Goal: Information Seeking & Learning: Learn about a topic

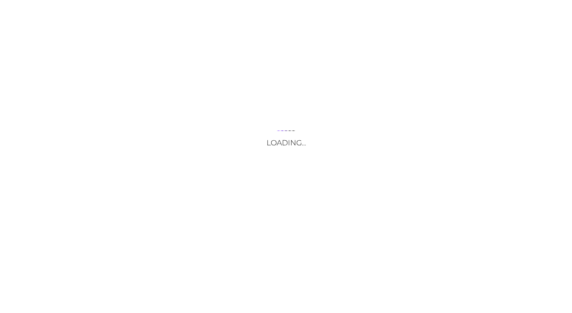
click at [356, 91] on div "Loading..." at bounding box center [286, 156] width 572 height 313
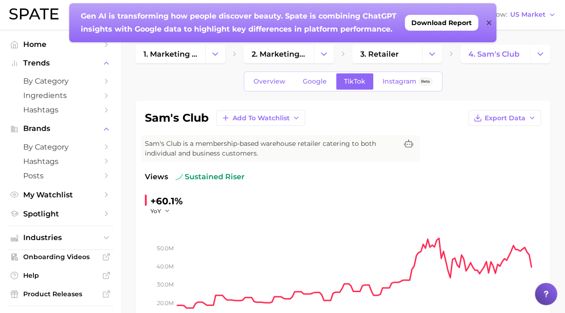
click at [491, 19] on div "Gen AI is transforming how people discover beauty. Spate is combining ChatGPT i…" at bounding box center [282, 22] width 427 height 39
click at [487, 22] on icon at bounding box center [489, 22] width 5 height 7
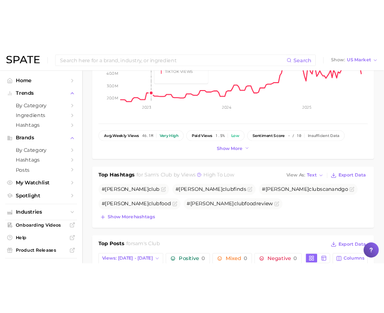
scroll to position [371, 0]
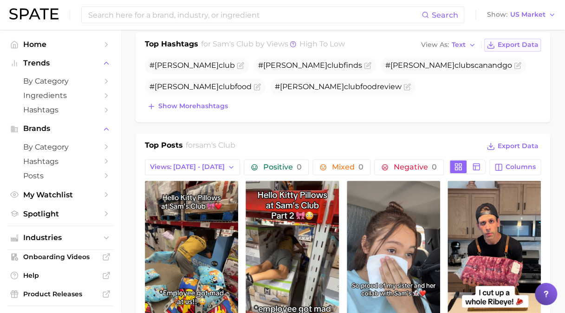
click at [510, 46] on span "Export Data" at bounding box center [518, 45] width 41 height 8
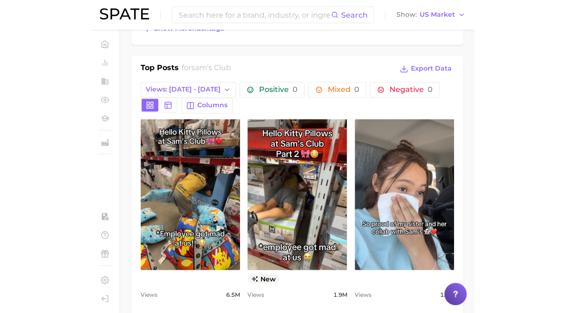
scroll to position [464, 0]
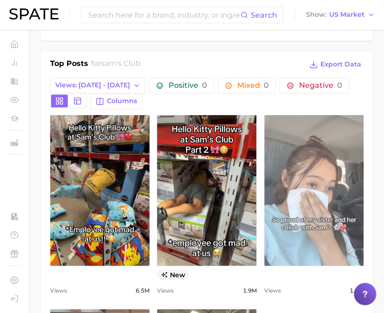
click at [301, 198] on link "view post on TikTok" at bounding box center [313, 190] width 99 height 151
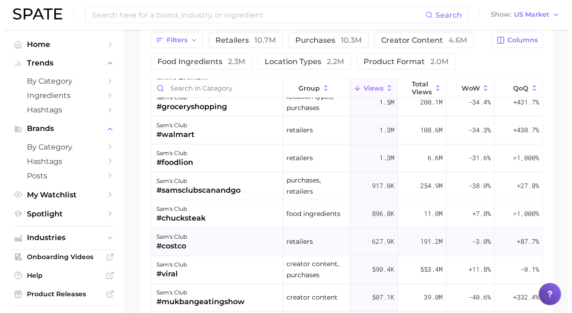
scroll to position [0, 0]
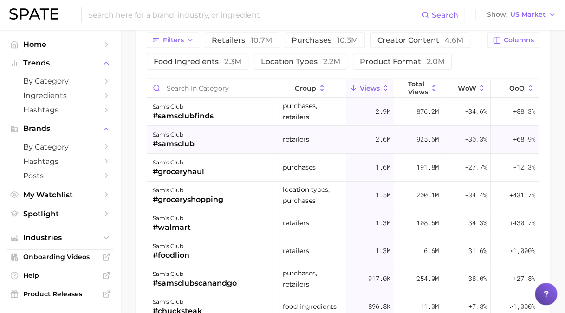
click at [219, 138] on div "[PERSON_NAME]'s club #samsclub" at bounding box center [213, 140] width 132 height 28
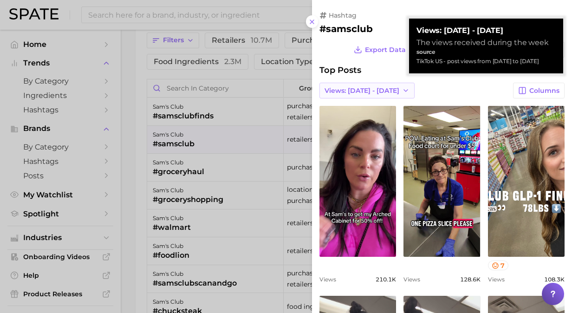
click at [363, 87] on span "Views: [DATE] - [DATE]" at bounding box center [361, 91] width 75 height 8
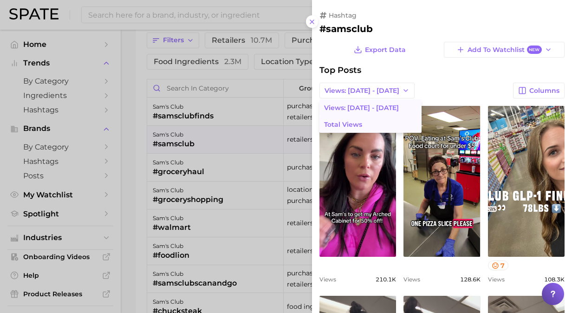
click at [358, 126] on span "Total Views" at bounding box center [343, 125] width 38 height 8
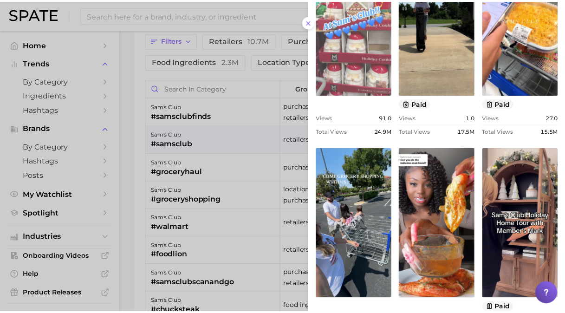
scroll to position [143, 0]
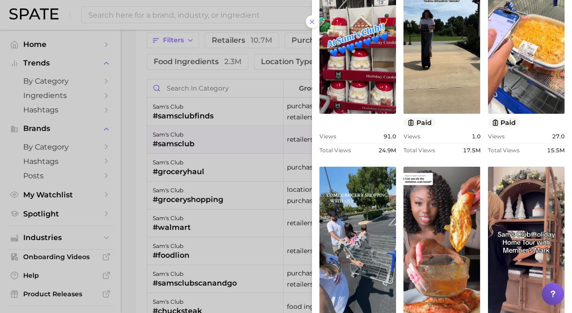
drag, startPoint x: 316, startPoint y: 21, endPoint x: 250, endPoint y: 74, distance: 84.5
click at [316, 21] on button at bounding box center [312, 21] width 13 height 13
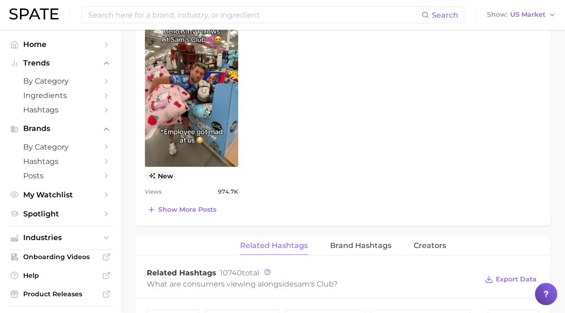
scroll to position [728, 0]
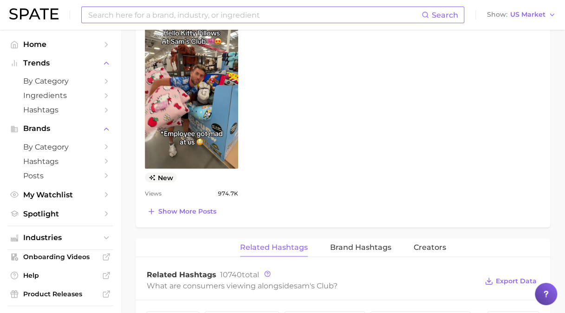
click at [151, 10] on input at bounding box center [254, 15] width 334 height 16
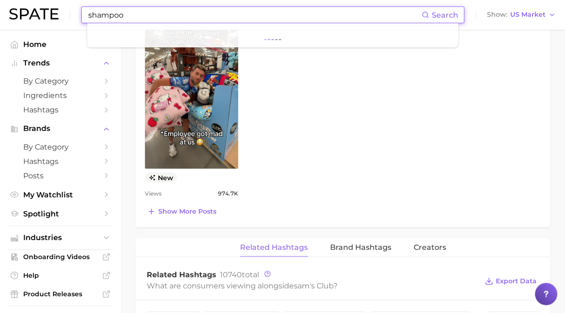
type input "shampoo"
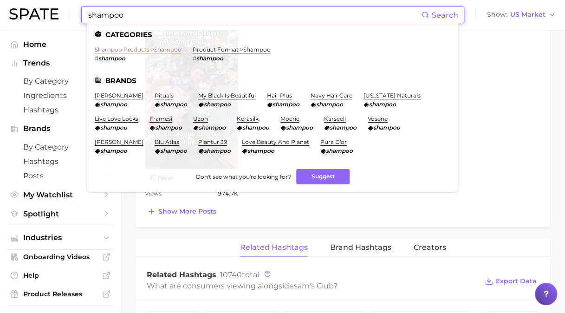
click at [125, 50] on link "shampoo products > shampoo" at bounding box center [138, 49] width 87 height 7
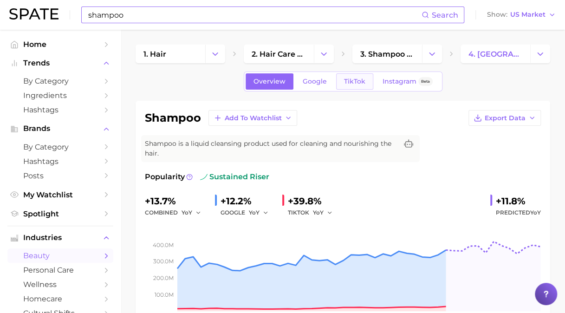
click at [351, 82] on span "TikTok" at bounding box center [354, 82] width 21 height 8
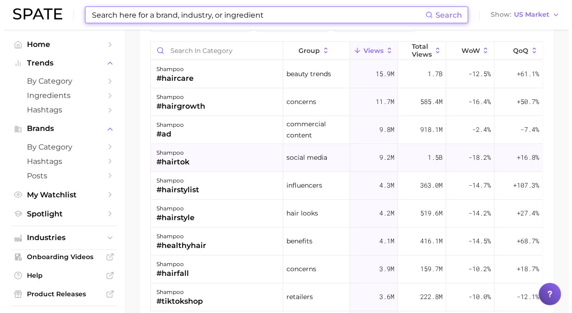
scroll to position [928, 0]
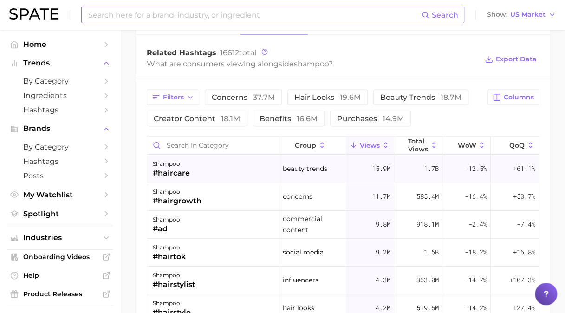
click at [200, 164] on div "shampoo #haircare" at bounding box center [213, 169] width 132 height 28
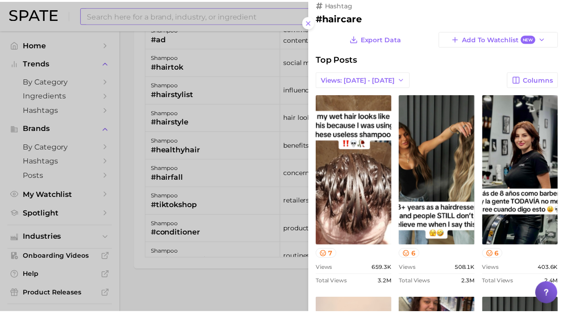
scroll to position [0, 0]
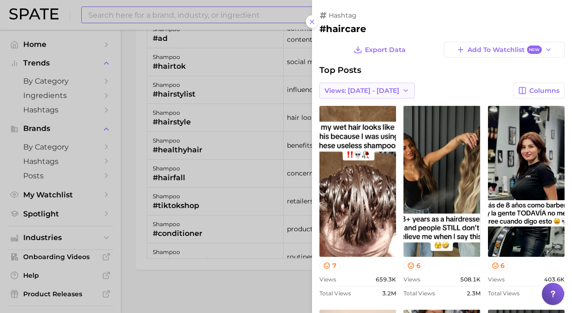
click at [384, 93] on span "Views: [DATE] - [DATE]" at bounding box center [361, 91] width 75 height 8
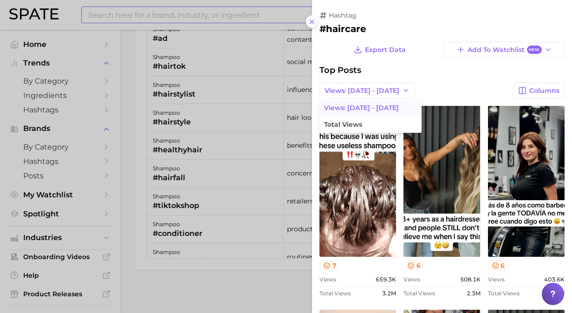
click at [313, 20] on icon at bounding box center [311, 21] width 7 height 7
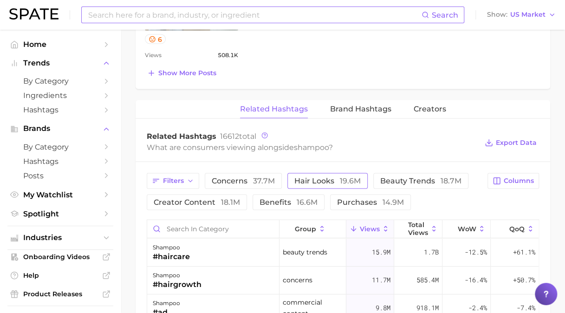
scroll to position [840, 0]
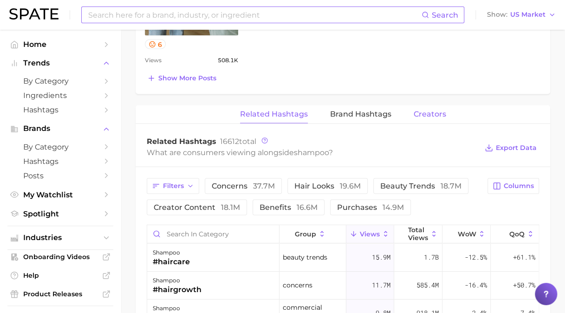
click at [423, 112] on span "Creators" at bounding box center [430, 114] width 32 height 8
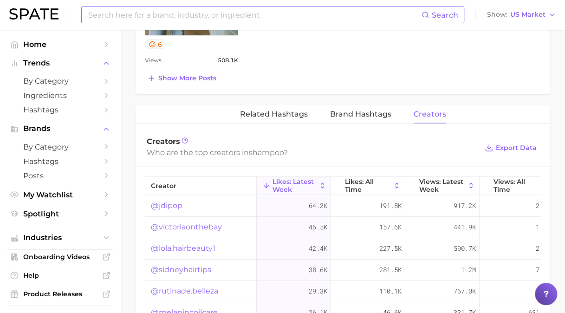
scroll to position [933, 0]
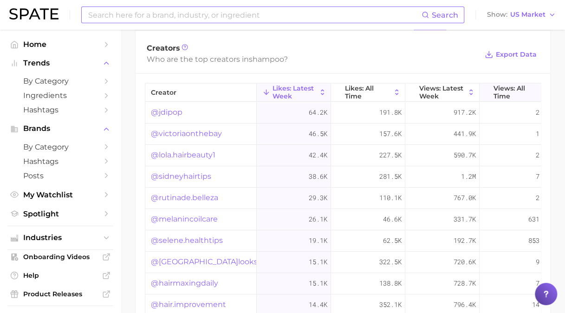
click at [503, 89] on span "Views: All Time" at bounding box center [516, 91] width 46 height 15
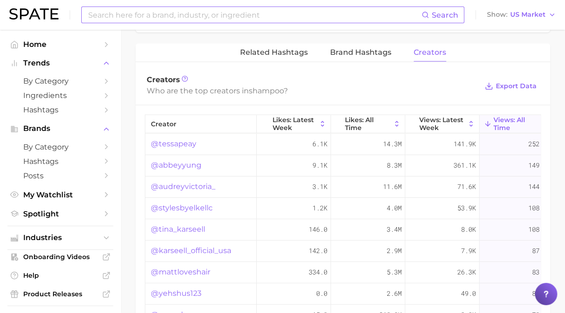
scroll to position [887, 0]
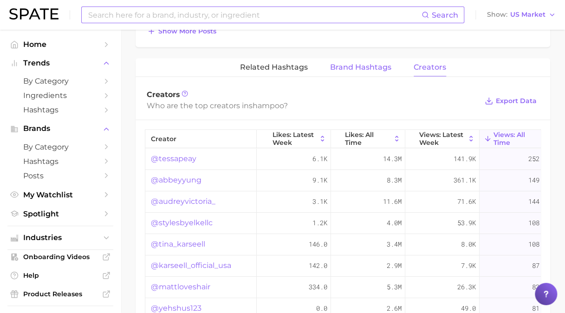
click at [350, 65] on span "Brand Hashtags" at bounding box center [360, 67] width 61 height 8
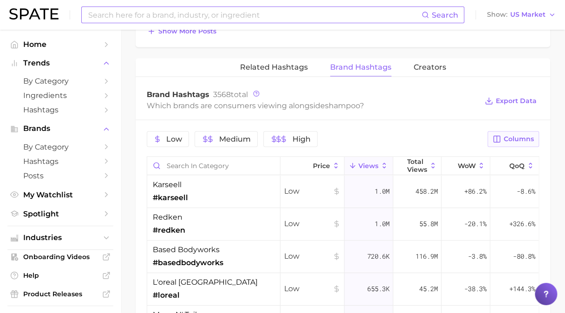
click at [501, 136] on icon "button" at bounding box center [497, 139] width 8 height 8
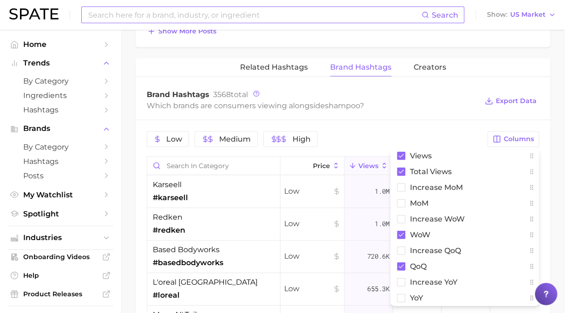
click at [417, 113] on div "Brand Hashtags 3568 total Which brands are consumers viewing alongside shampoo …" at bounding box center [343, 101] width 415 height 37
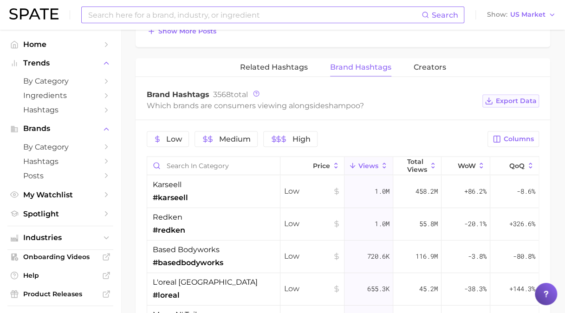
click at [508, 97] on span "Export Data" at bounding box center [516, 101] width 41 height 8
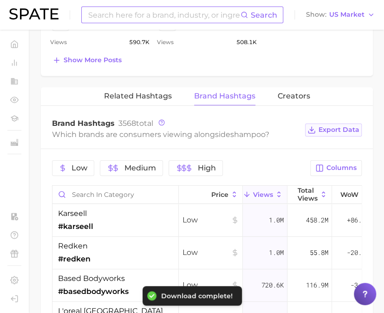
scroll to position [908, 0]
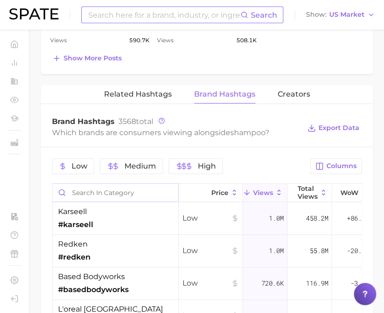
drag, startPoint x: 81, startPoint y: 221, endPoint x: 177, endPoint y: 193, distance: 99.9
click at [81, 221] on span "#karseell" at bounding box center [75, 224] width 35 height 11
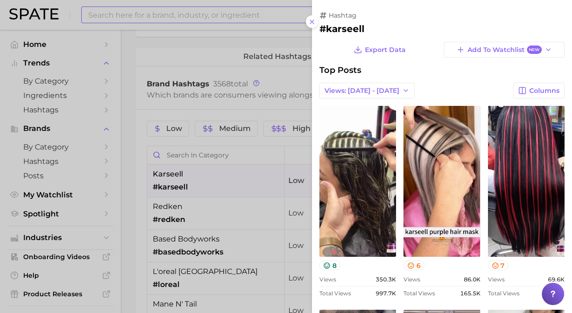
scroll to position [0, 0]
click at [342, 90] on span "Views: [DATE] - [DATE]" at bounding box center [361, 91] width 75 height 8
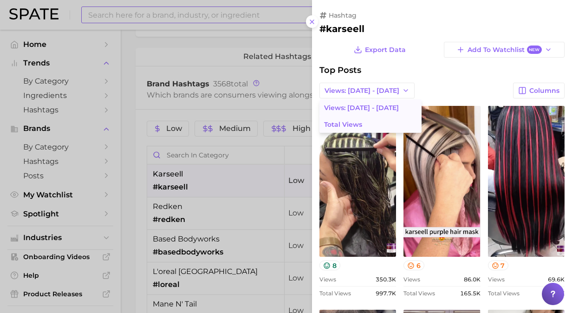
click at [346, 122] on span "Total Views" at bounding box center [343, 125] width 38 height 8
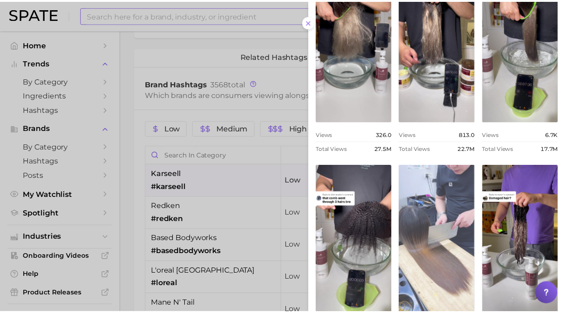
scroll to position [46, 0]
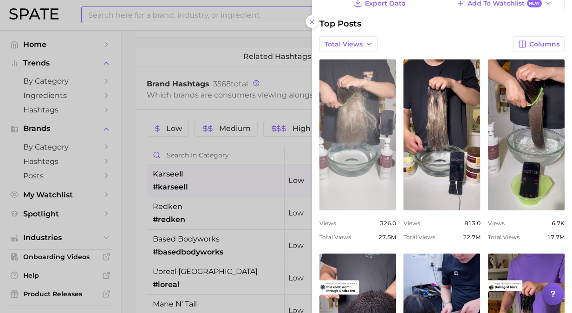
click at [362, 183] on link "view post on TikTok" at bounding box center [357, 134] width 77 height 151
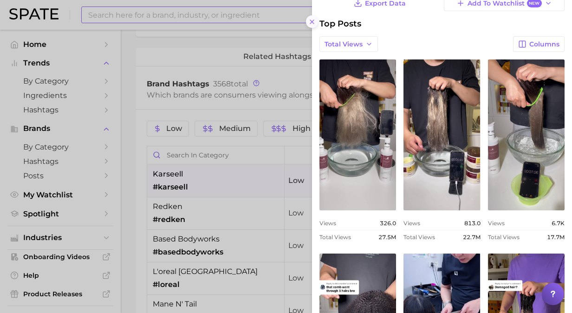
click at [311, 20] on line at bounding box center [312, 22] width 4 height 4
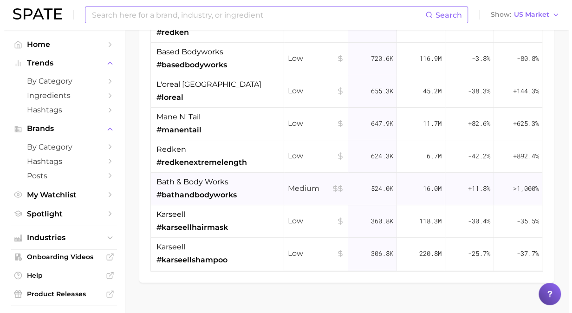
scroll to position [1005, 0]
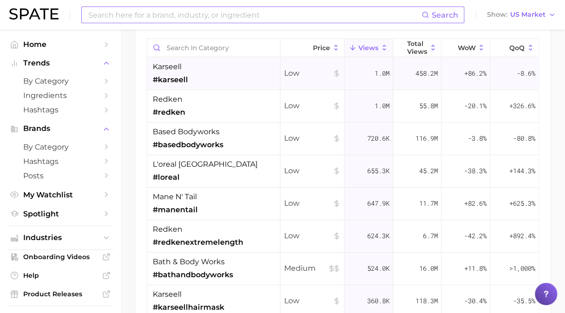
click at [375, 71] on span "1.0m" at bounding box center [382, 73] width 15 height 11
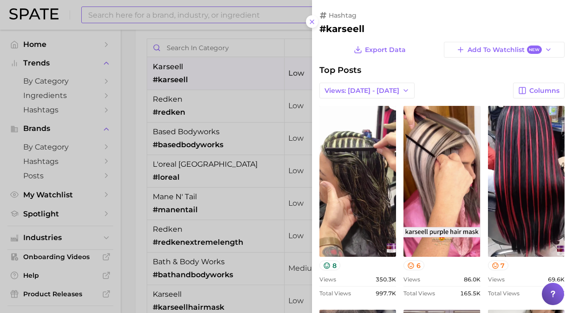
scroll to position [0, 0]
click at [312, 23] on icon at bounding box center [311, 21] width 7 height 7
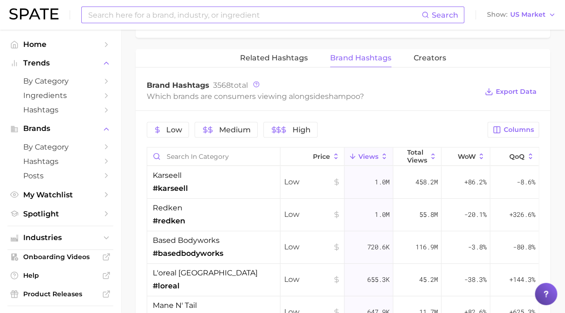
scroll to position [865, 0]
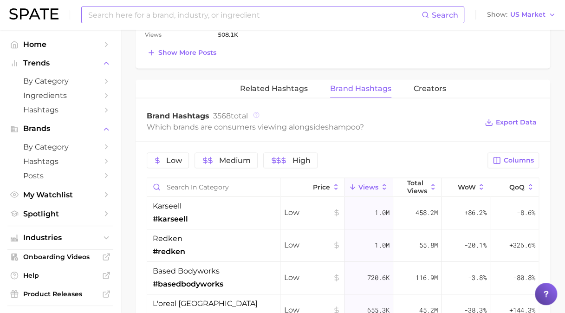
click at [254, 112] on icon at bounding box center [256, 115] width 6 height 6
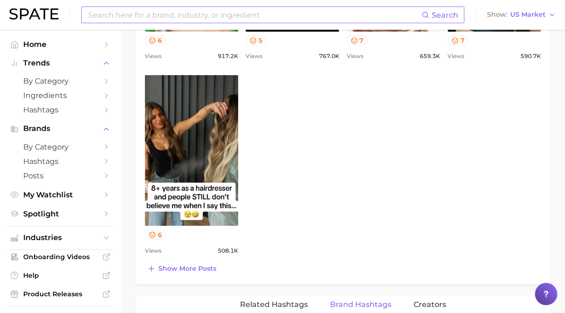
scroll to position [696, 0]
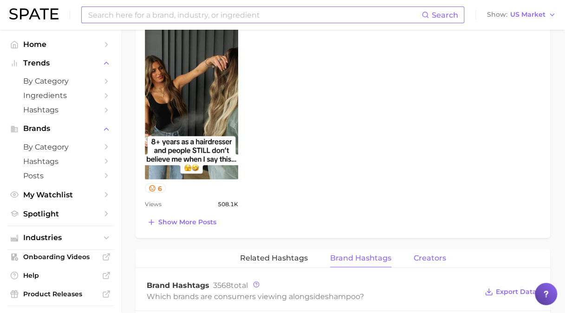
click at [424, 255] on span "Creators" at bounding box center [430, 257] width 32 height 8
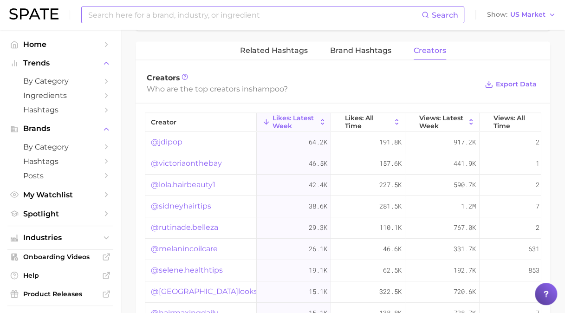
scroll to position [928, 0]
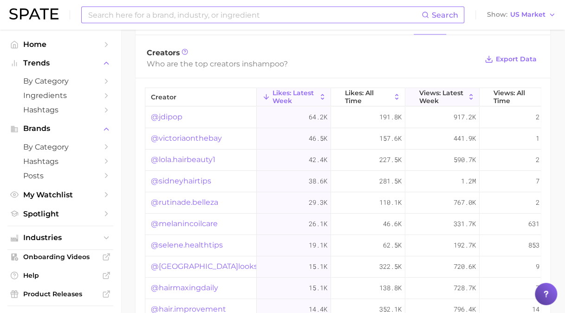
click at [428, 93] on span "Views: Latest Week" at bounding box center [442, 96] width 46 height 15
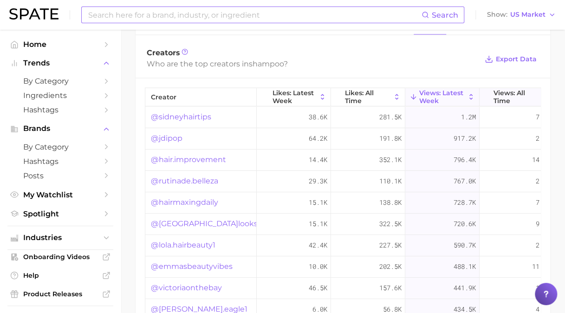
click at [501, 96] on span "Views: All Time" at bounding box center [516, 96] width 46 height 15
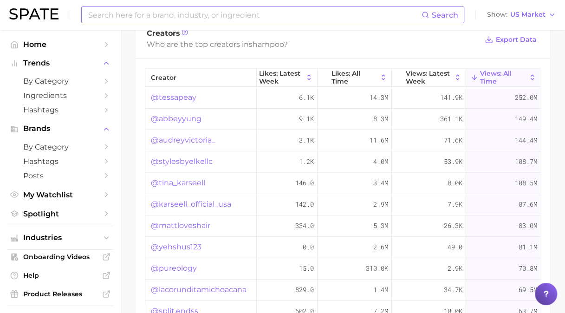
scroll to position [975, 0]
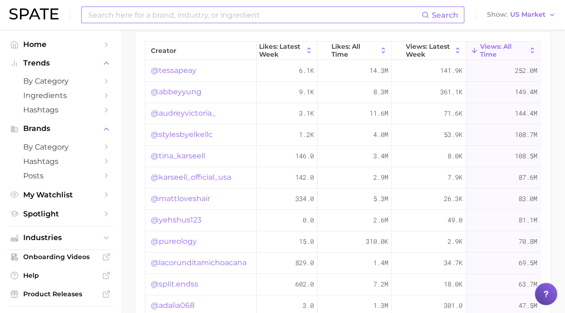
click at [178, 70] on link "@tessapeay" at bounding box center [173, 70] width 45 height 11
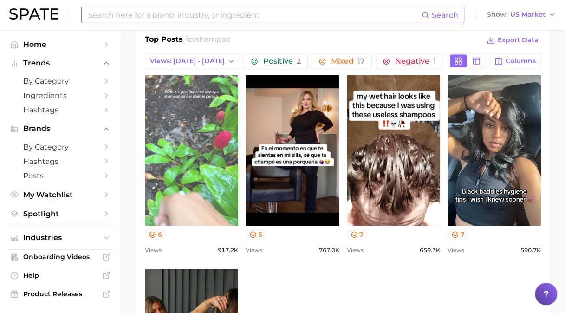
scroll to position [464, 0]
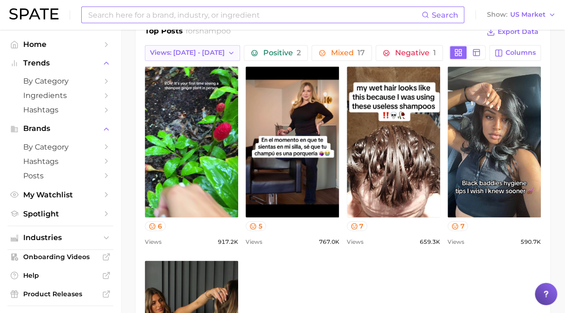
click at [204, 49] on span "Views: [DATE] - [DATE]" at bounding box center [187, 53] width 75 height 8
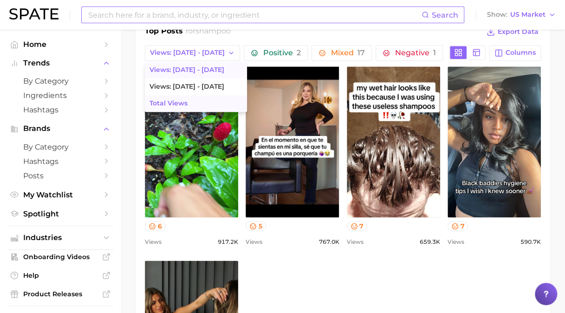
click at [182, 97] on button "Total Views" at bounding box center [196, 103] width 102 height 17
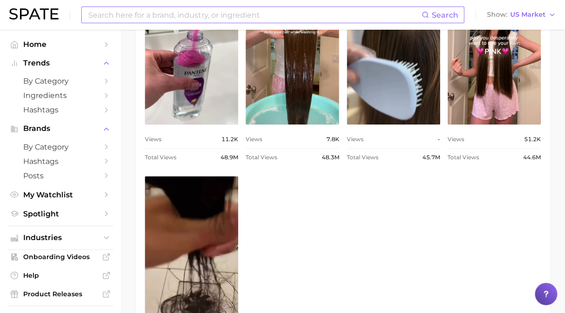
scroll to position [743, 0]
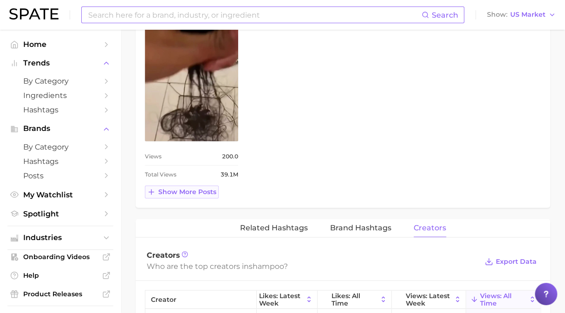
click at [179, 188] on span "Show more posts" at bounding box center [187, 192] width 58 height 8
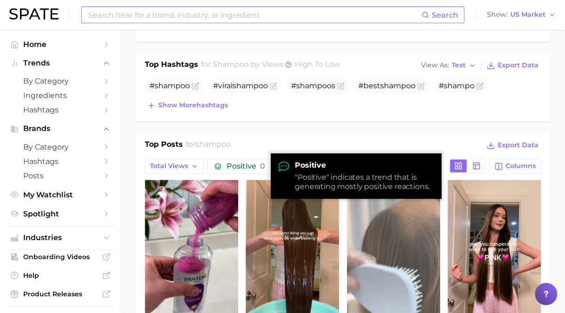
scroll to position [371, 0]
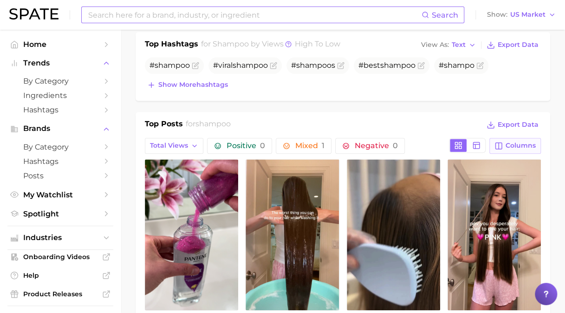
click at [507, 139] on button "Columns" at bounding box center [515, 146] width 52 height 16
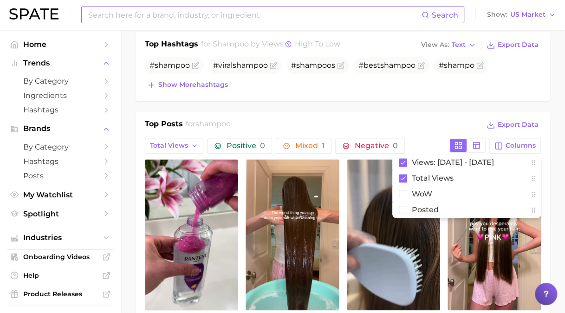
drag, startPoint x: 416, startPoint y: 204, endPoint x: 438, endPoint y: 123, distance: 84.2
click at [405, 159] on rect at bounding box center [403, 162] width 8 height 8
click at [534, 162] on icon at bounding box center [533, 162] width 7 height 7
click at [324, 119] on div "Top Posts for shampoo Export Data" at bounding box center [343, 125] width 396 height 14
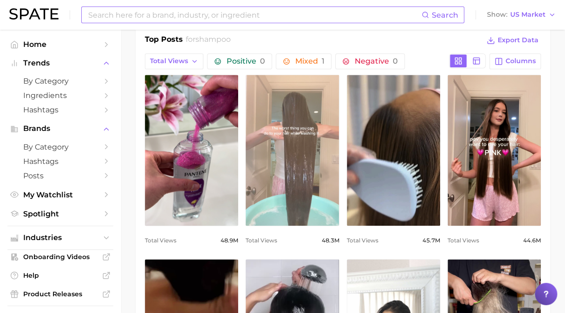
scroll to position [464, 0]
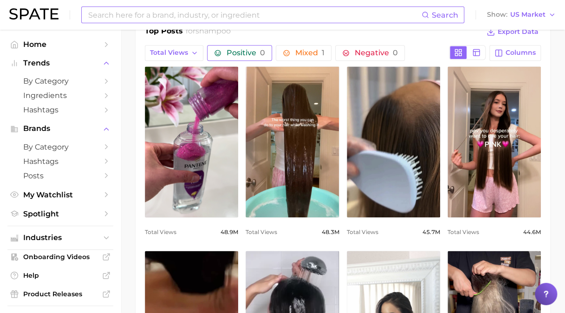
click at [236, 49] on span "Positive 0" at bounding box center [246, 52] width 39 height 7
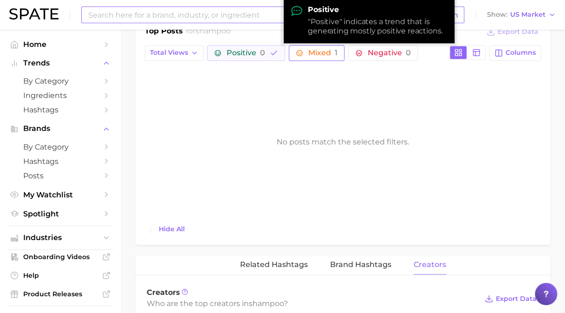
click at [309, 50] on span "Mixed 1" at bounding box center [322, 52] width 29 height 7
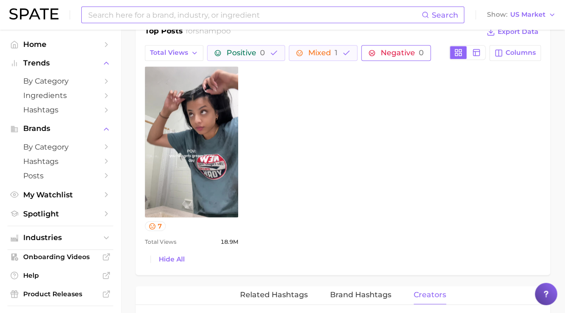
scroll to position [0, 0]
click at [188, 51] on button "Total Views" at bounding box center [174, 53] width 58 height 16
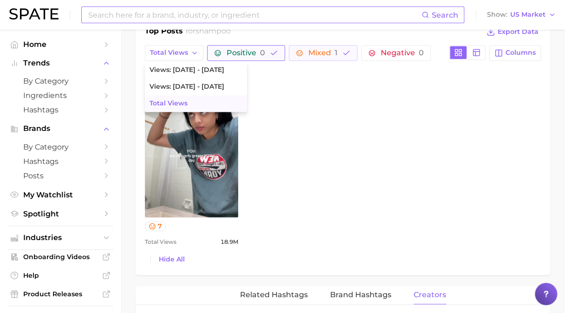
click at [230, 51] on span "Positive 0" at bounding box center [246, 52] width 39 height 7
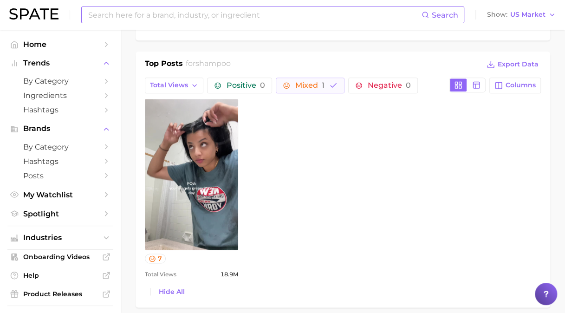
scroll to position [418, 0]
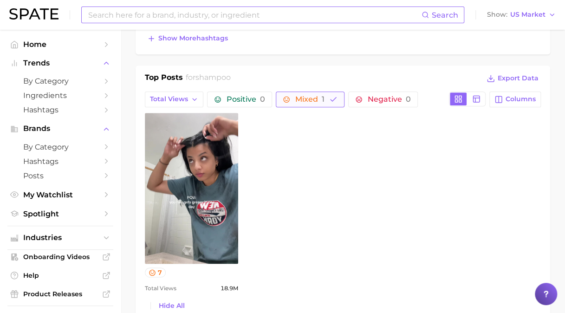
click at [322, 99] on span "1" at bounding box center [323, 99] width 3 height 9
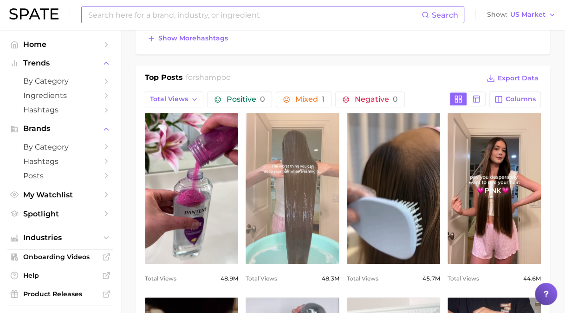
scroll to position [0, 0]
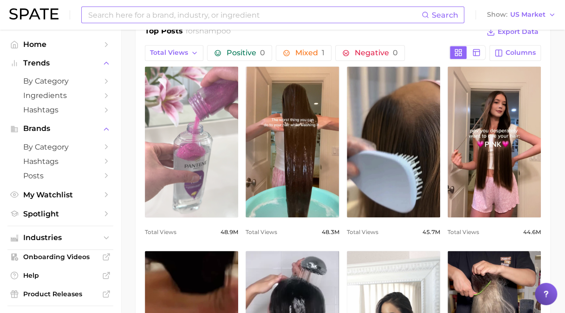
click at [185, 150] on link "view post on TikTok" at bounding box center [191, 141] width 93 height 151
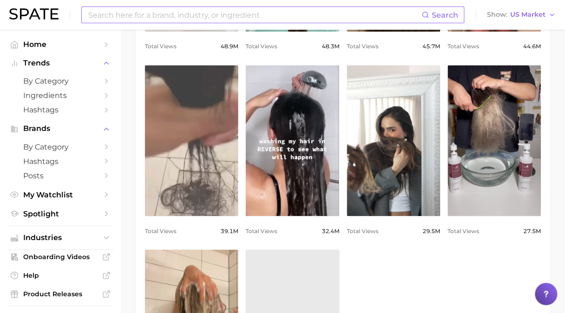
scroll to position [882, 0]
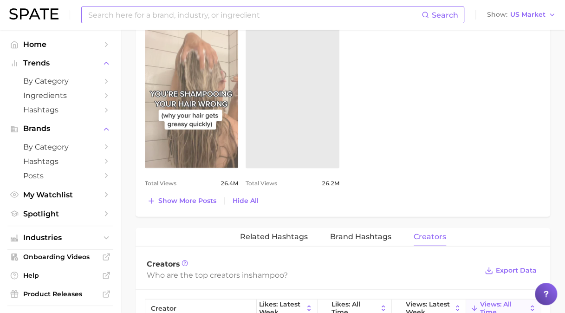
click at [180, 143] on link "view post on TikTok" at bounding box center [191, 92] width 93 height 151
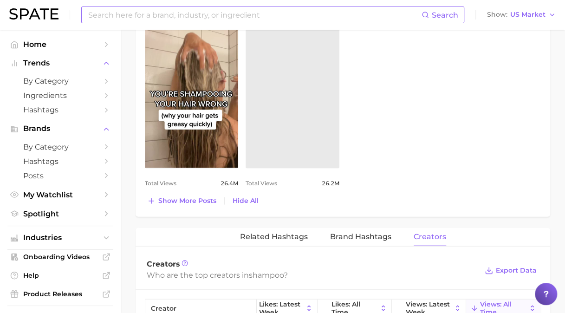
click at [151, 15] on input at bounding box center [254, 15] width 334 height 16
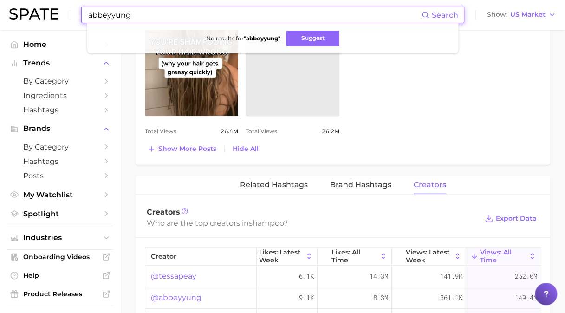
scroll to position [1068, 0]
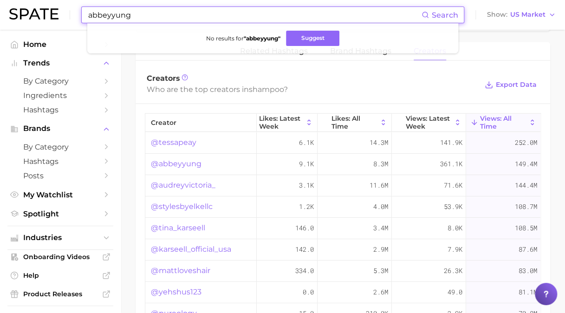
type input "abbeyyung"
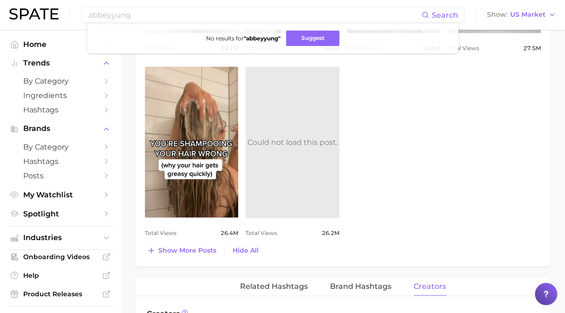
scroll to position [650, 0]
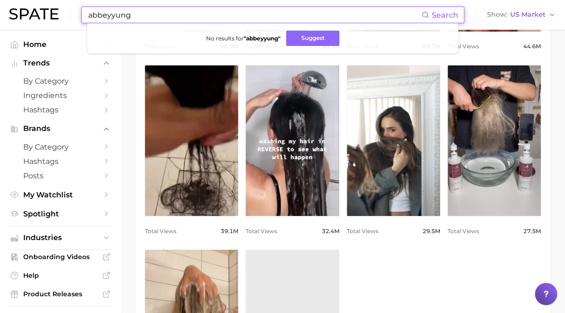
drag, startPoint x: 123, startPoint y: 17, endPoint x: -2, endPoint y: -2, distance: 126.3
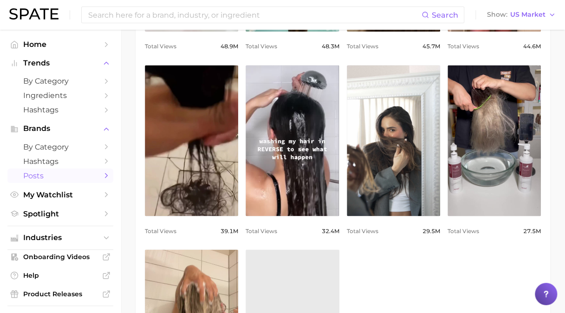
click at [60, 175] on span "Posts" at bounding box center [60, 175] width 74 height 9
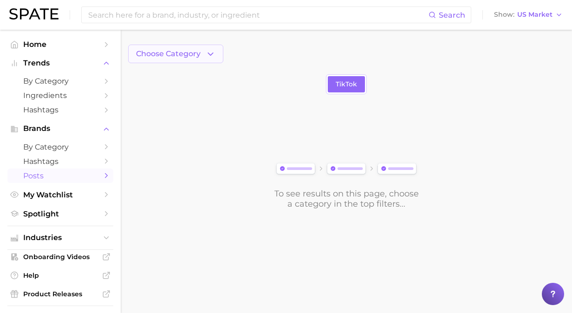
click at [185, 52] on span "Choose Category" at bounding box center [168, 54] width 65 height 8
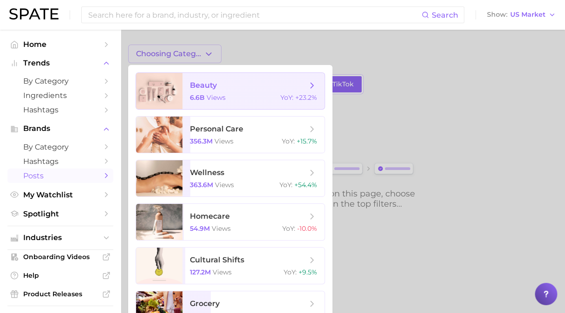
click at [210, 96] on span "views" at bounding box center [216, 97] width 19 height 8
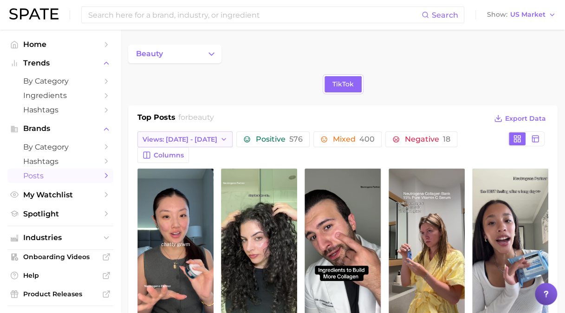
click at [208, 136] on span "Views: [DATE] - [DATE]" at bounding box center [180, 140] width 75 height 8
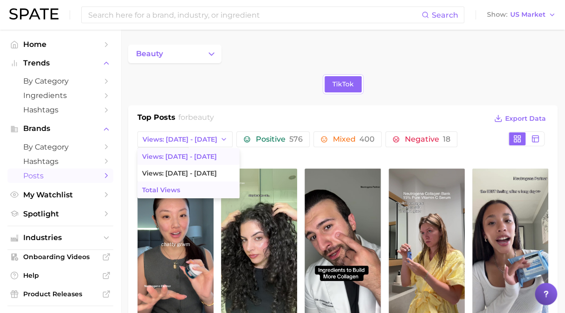
click at [175, 189] on span "Total Views" at bounding box center [161, 190] width 38 height 8
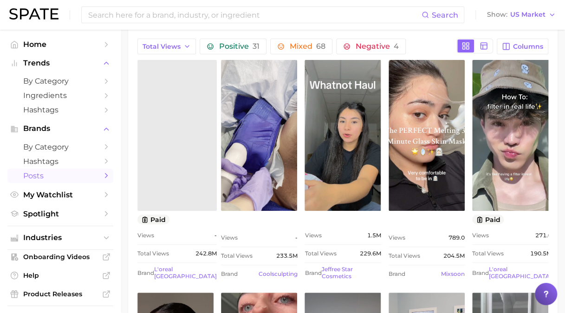
click at [172, 142] on link at bounding box center [176, 135] width 79 height 151
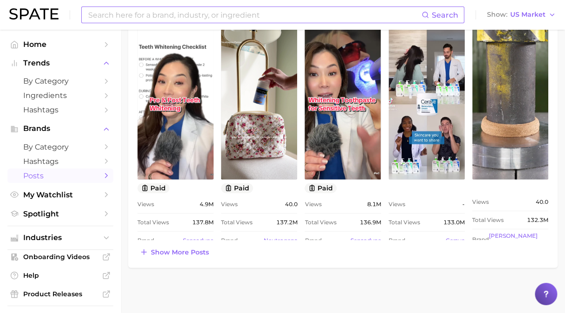
click at [269, 13] on input at bounding box center [254, 15] width 334 height 16
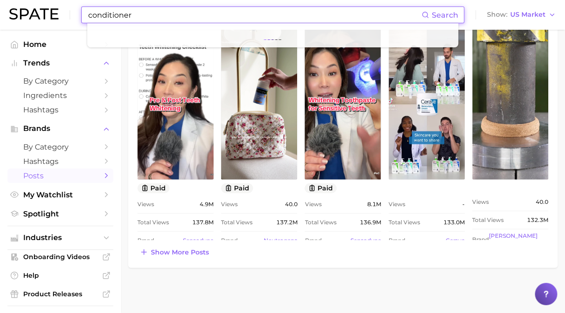
type input "conditioner"
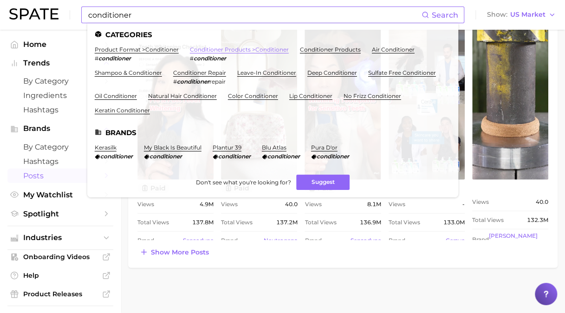
click at [220, 48] on link "conditioner products > conditioner" at bounding box center [239, 49] width 99 height 7
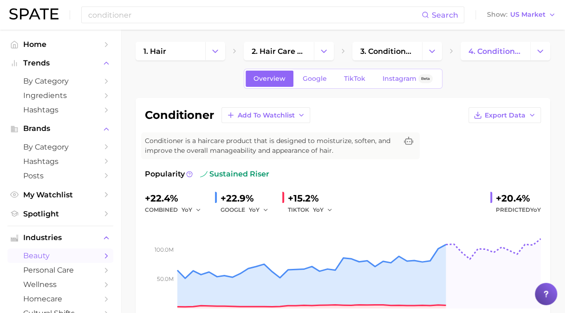
scroll to position [46, 0]
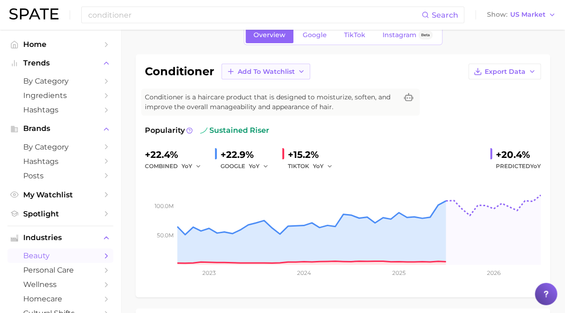
click at [252, 71] on span "Add to Watchlist" at bounding box center [266, 72] width 57 height 8
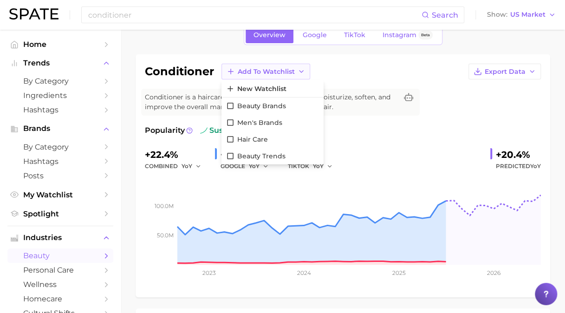
click at [245, 71] on span "Add to Watchlist" at bounding box center [266, 72] width 57 height 8
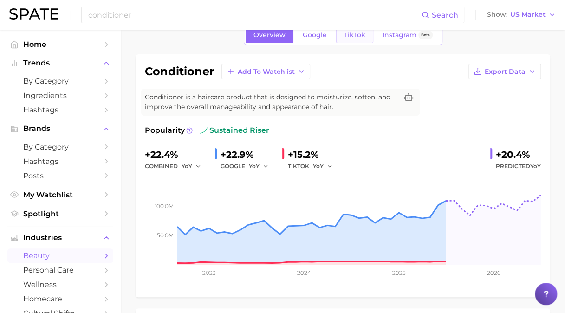
click at [355, 33] on span "TikTok" at bounding box center [354, 35] width 21 height 8
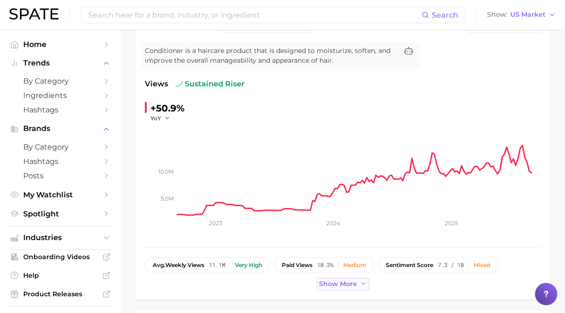
click at [329, 286] on span "Show more" at bounding box center [338, 284] width 38 height 8
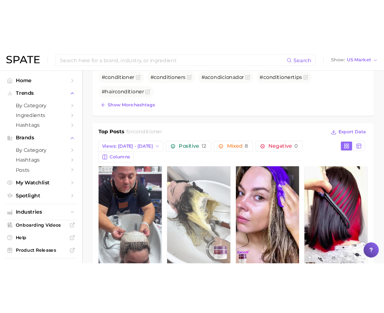
scroll to position [371, 0]
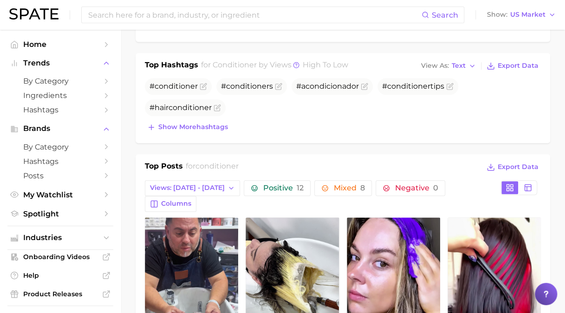
drag, startPoint x: 194, startPoint y: 125, endPoint x: 539, endPoint y: 89, distance: 347.2
click at [194, 125] on span "Show more hashtags" at bounding box center [193, 127] width 70 height 8
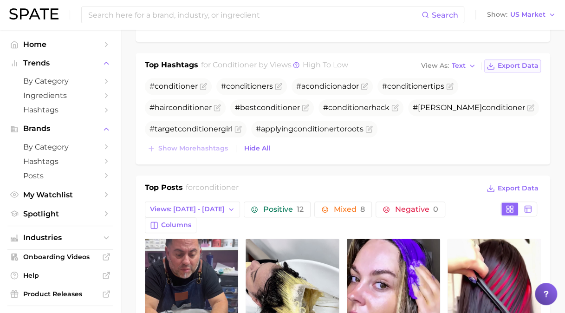
click at [504, 65] on span "Export Data" at bounding box center [518, 66] width 41 height 8
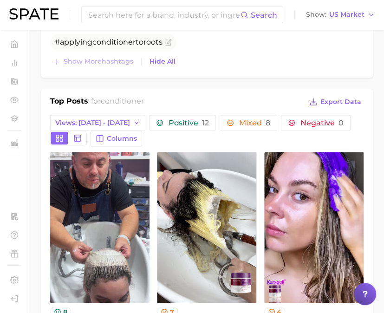
scroll to position [557, 0]
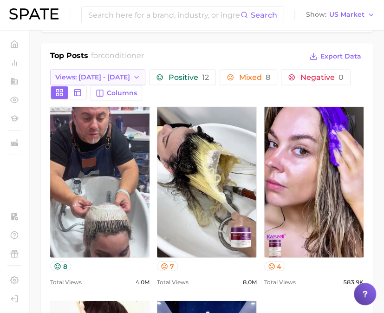
click at [116, 76] on span "Views: [DATE] - [DATE]" at bounding box center [92, 77] width 75 height 8
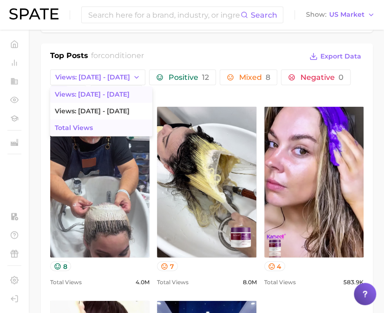
click at [89, 120] on button "Total Views" at bounding box center [101, 127] width 102 height 17
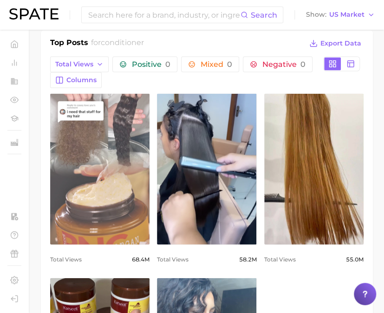
scroll to position [603, 0]
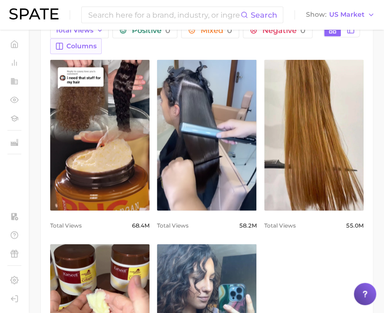
click at [82, 47] on span "Columns" at bounding box center [81, 46] width 30 height 8
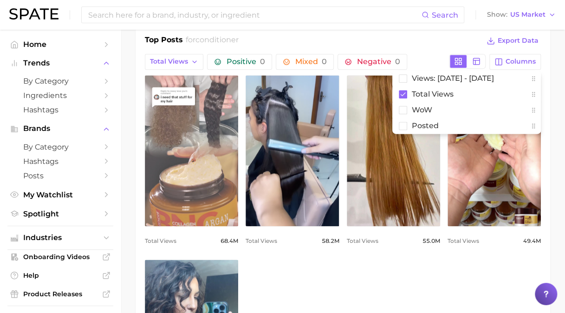
scroll to position [514, 0]
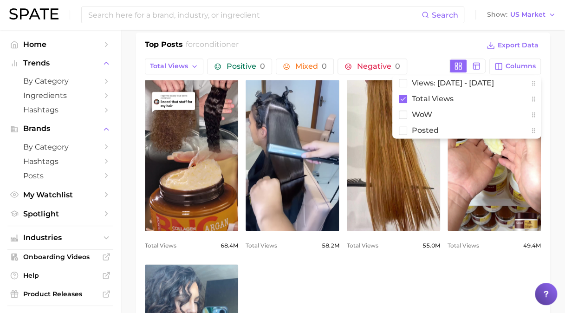
click at [129, 143] on main "1. hair 2. hair care products 3. conditioner products 4. conditioner Overview G…" at bounding box center [343, 239] width 444 height 1449
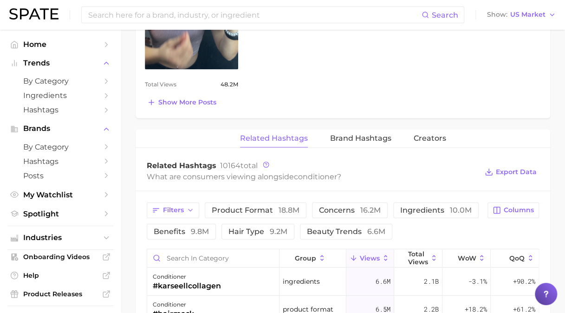
scroll to position [839, 0]
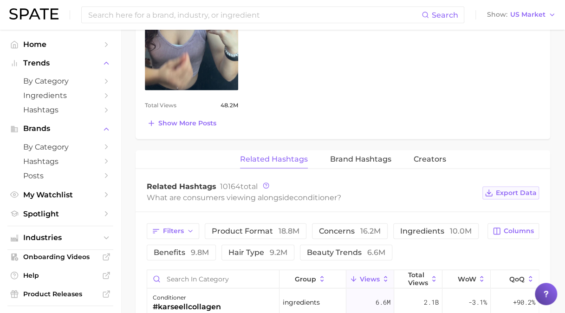
click at [521, 190] on span "Export Data" at bounding box center [516, 192] width 41 height 8
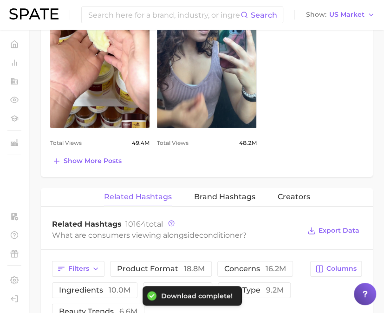
scroll to position [882, 0]
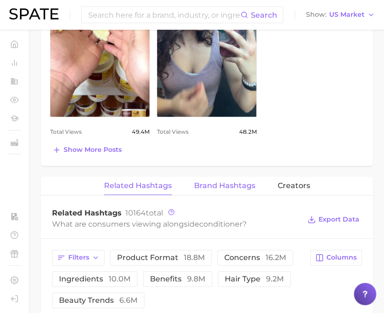
click at [234, 187] on span "Brand Hashtags" at bounding box center [224, 186] width 61 height 8
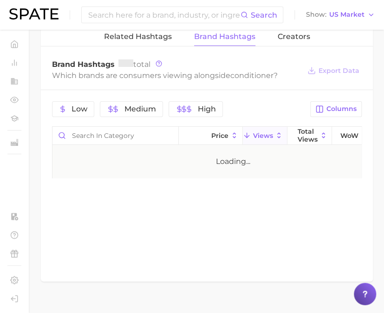
scroll to position [1043, 0]
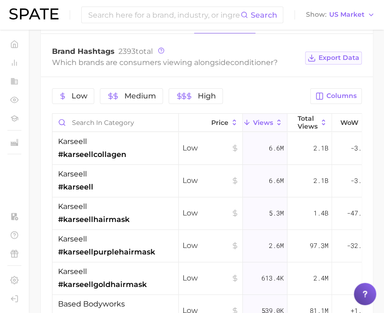
click at [339, 57] on span "Export Data" at bounding box center [338, 58] width 41 height 8
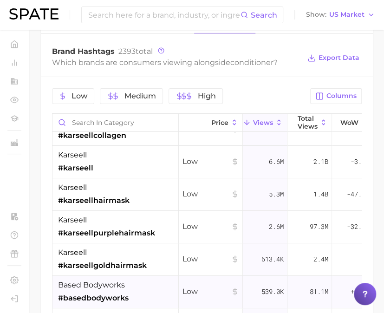
scroll to position [0, 0]
